Goal: Information Seeking & Learning: Learn about a topic

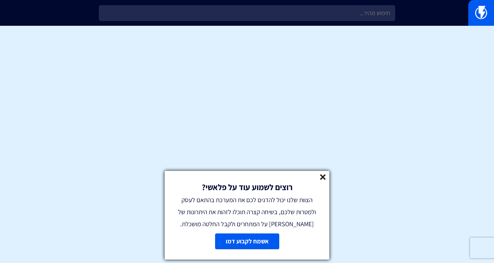
click at [322, 178] on line at bounding box center [323, 176] width 5 height 5
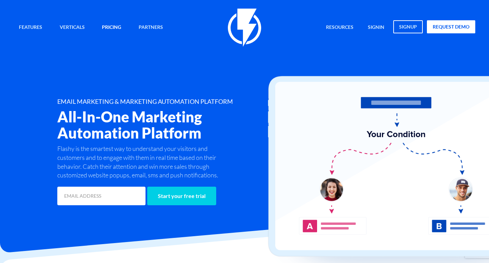
click at [114, 29] on link "Pricing" at bounding box center [112, 27] width 30 height 15
